Goal: Task Accomplishment & Management: Manage account settings

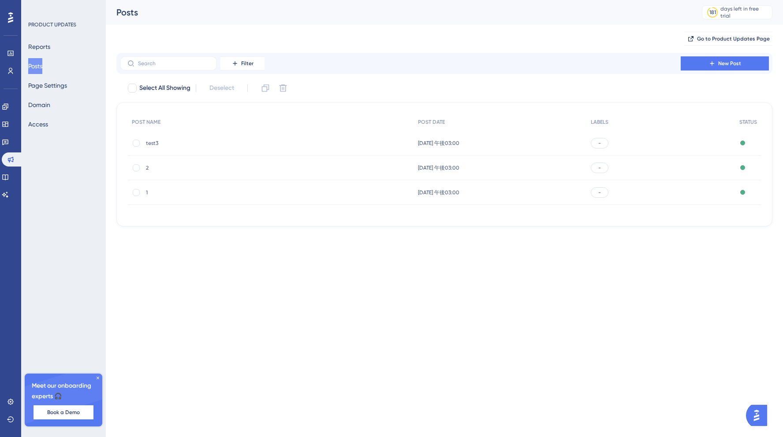
click at [645, 136] on div "-" at bounding box center [660, 143] width 149 height 25
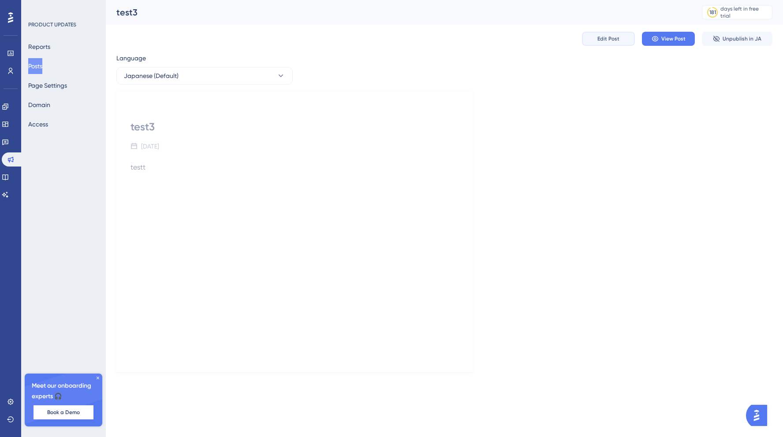
click at [607, 45] on button "Edit Post" at bounding box center [608, 39] width 53 height 14
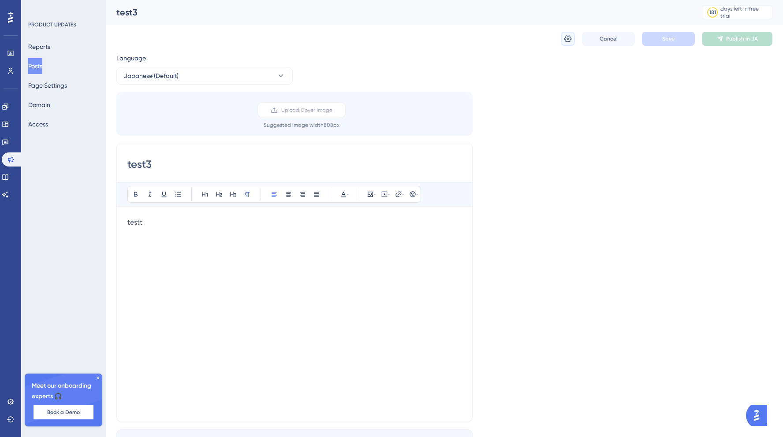
click at [569, 32] on button at bounding box center [568, 39] width 14 height 14
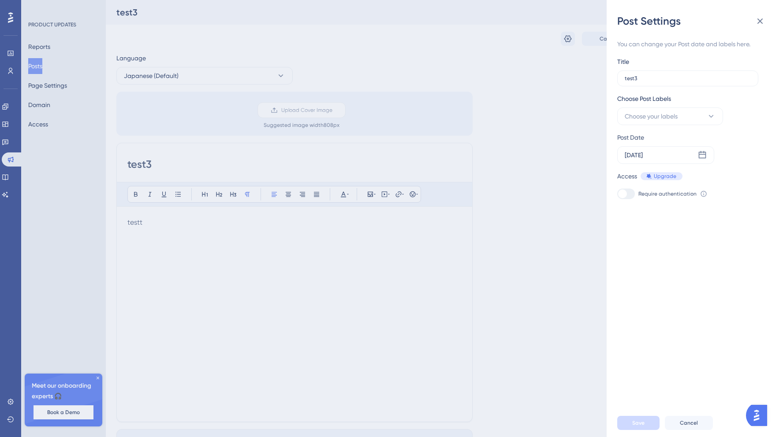
click at [572, 59] on div "Post Settings You can change your Post date and labels here. Title test3 Choose…" at bounding box center [391, 218] width 783 height 437
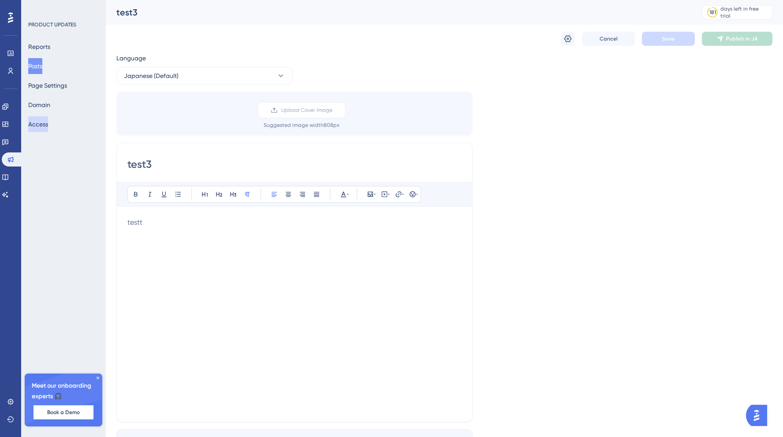
click at [45, 126] on button "Access" at bounding box center [38, 124] width 20 height 16
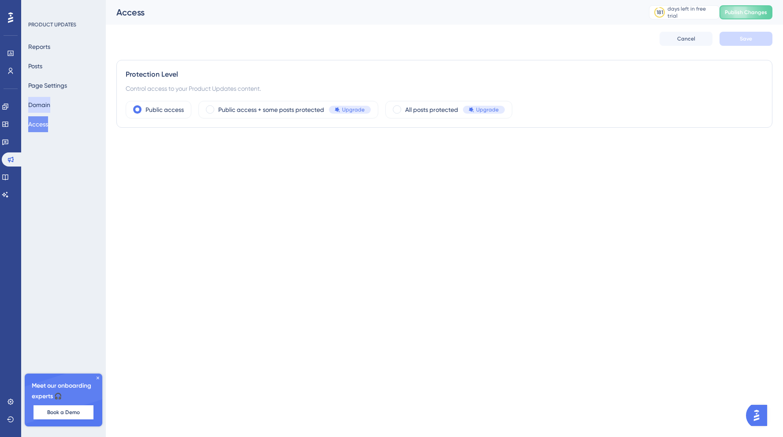
click at [50, 101] on button "Domain" at bounding box center [39, 105] width 22 height 16
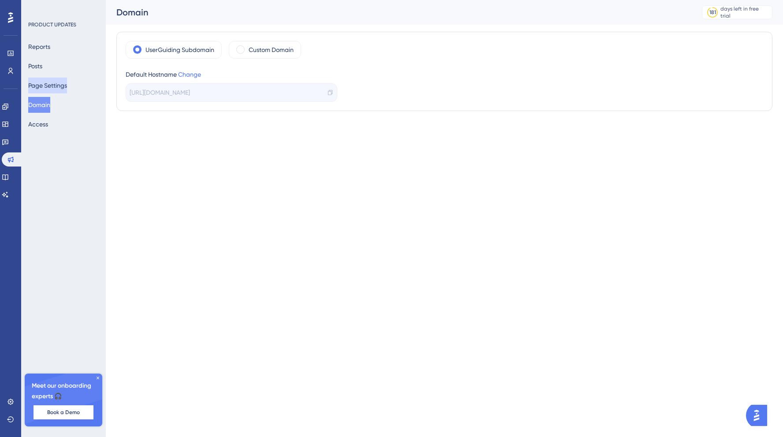
click at [55, 87] on button "Page Settings" at bounding box center [47, 86] width 39 height 16
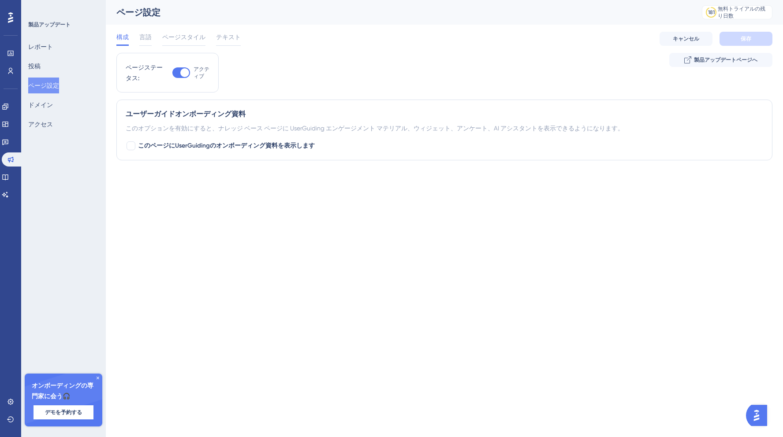
click at [358, 70] on div "ページステータス: アクティブ 製品アップデートページへ" at bounding box center [444, 76] width 656 height 47
click at [129, 145] on div at bounding box center [130, 145] width 9 height 9
checkbox input "true"
click at [177, 193] on button "デフォルト" at bounding box center [174, 201] width 97 height 18
click at [182, 226] on div "デフォルト デフォルト" at bounding box center [173, 228] width 71 height 18
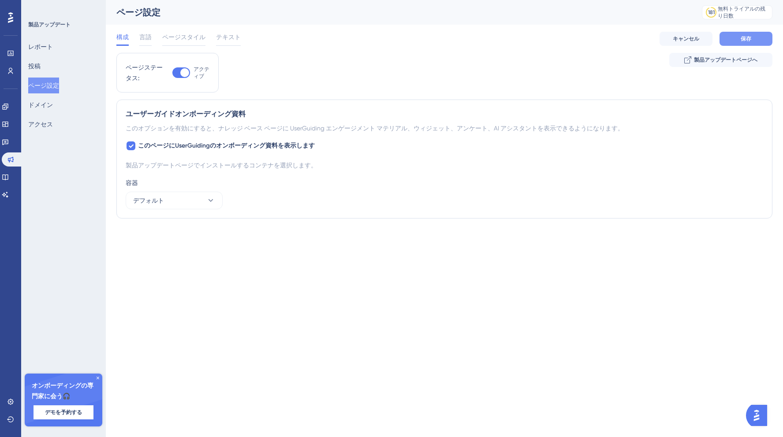
click at [741, 33] on button "保存" at bounding box center [745, 39] width 53 height 14
click at [148, 38] on font "言語" at bounding box center [145, 36] width 12 height 7
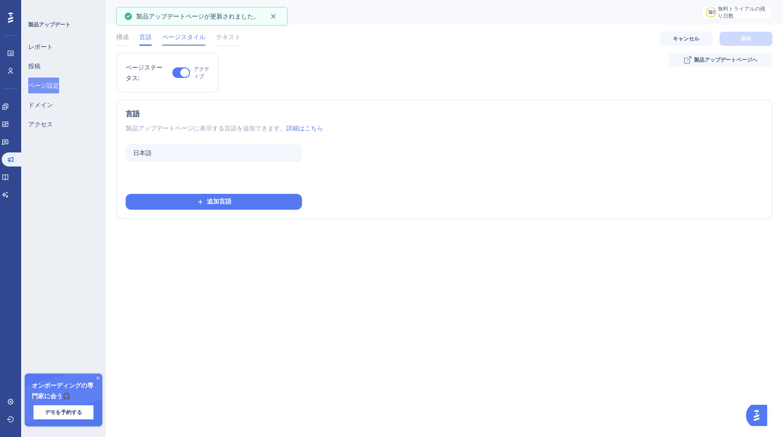
click at [189, 38] on font "ページスタイル" at bounding box center [183, 36] width 43 height 7
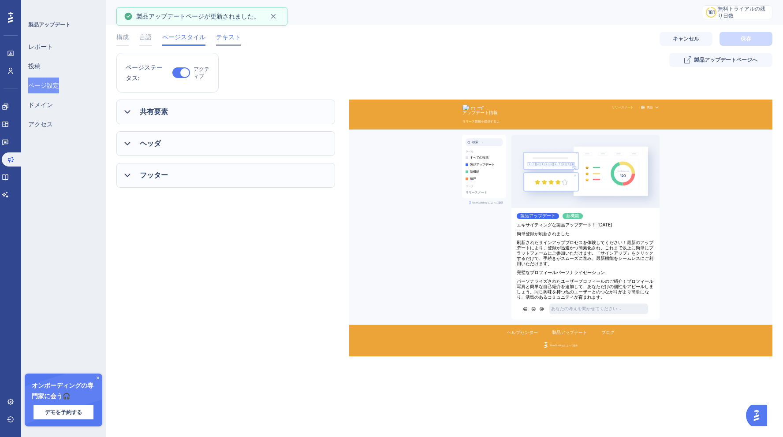
click at [221, 36] on font "テキスト" at bounding box center [228, 36] width 25 height 7
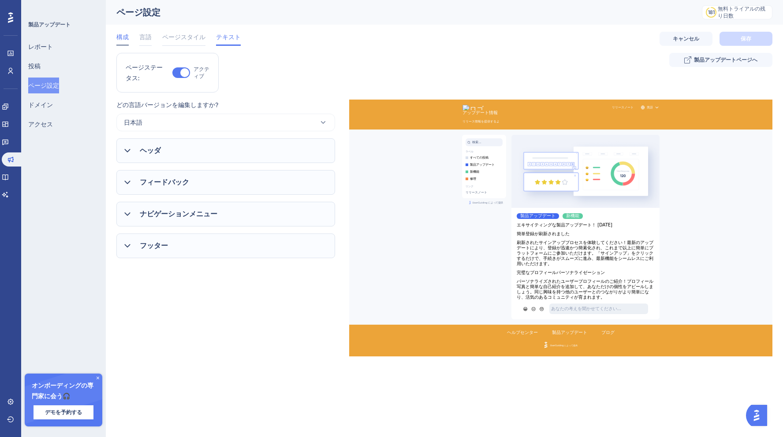
click at [122, 36] on font "構成" at bounding box center [122, 36] width 12 height 7
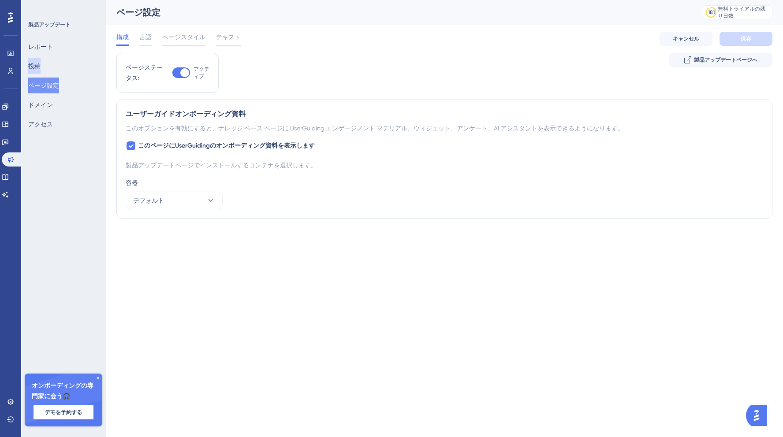
click at [41, 69] on font "投稿" at bounding box center [34, 66] width 12 height 7
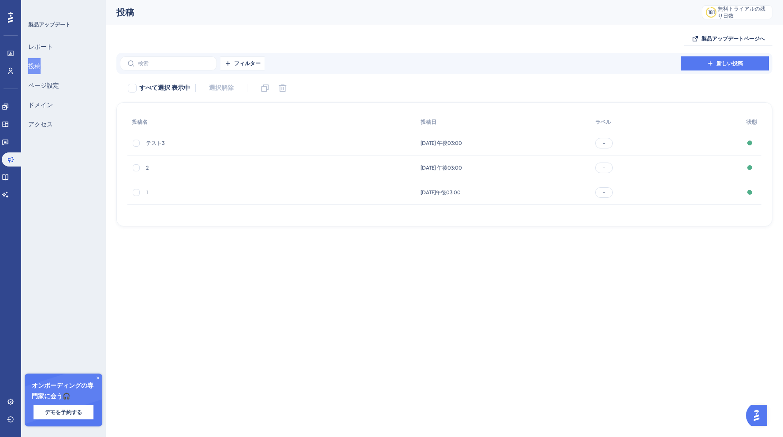
click at [437, 141] on font "[DATE] 午後03:00" at bounding box center [440, 143] width 41 height 6
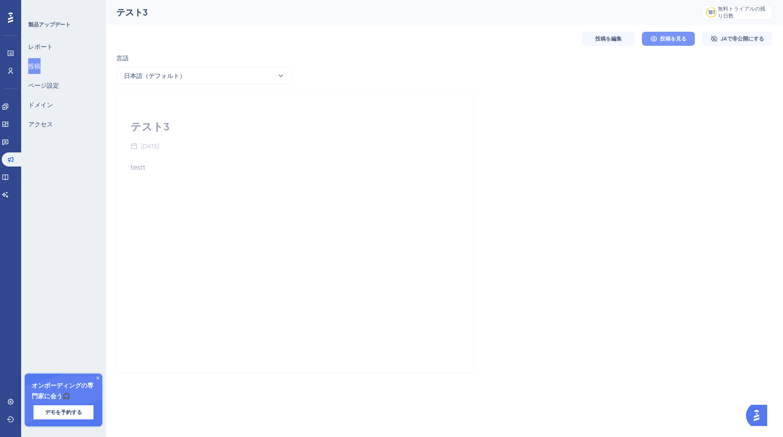
click at [649, 39] on button "投稿を見る" at bounding box center [668, 39] width 53 height 14
click at [56, 88] on font "ページ設定" at bounding box center [43, 85] width 31 height 7
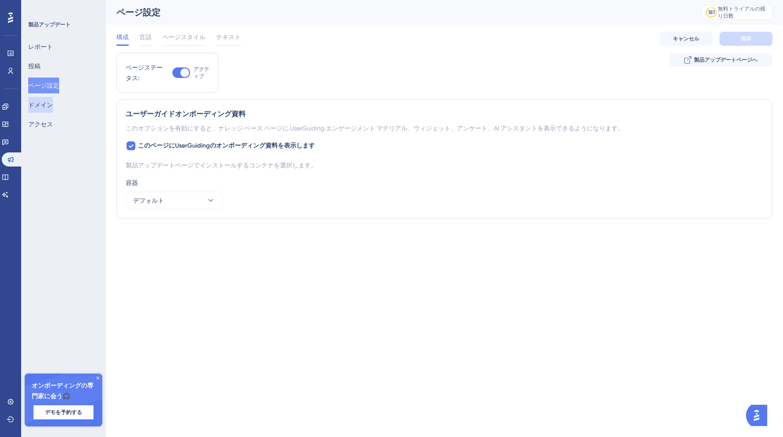
click at [48, 101] on font "ドメイン" at bounding box center [40, 104] width 25 height 7
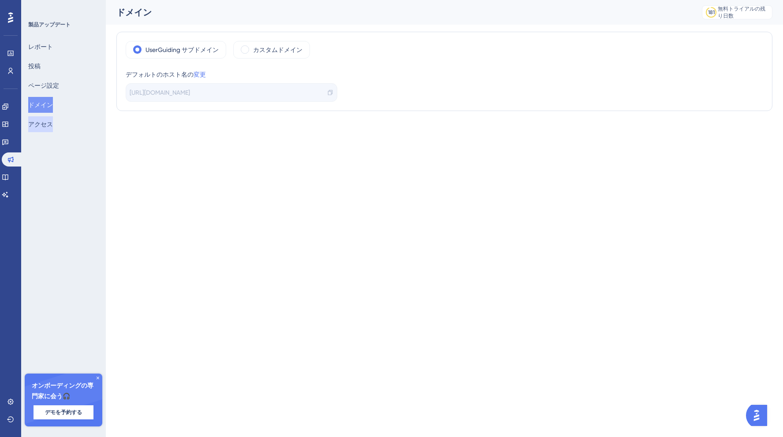
click at [52, 125] on font "アクセス" at bounding box center [40, 124] width 25 height 7
